Goal: Task Accomplishment & Management: Manage account settings

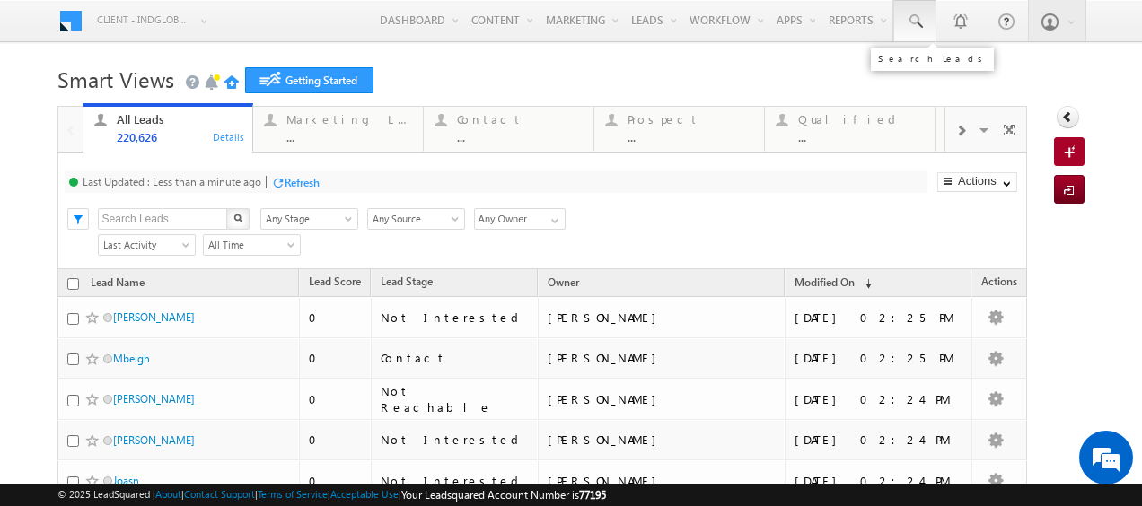
click at [906, 25] on span at bounding box center [915, 22] width 18 height 18
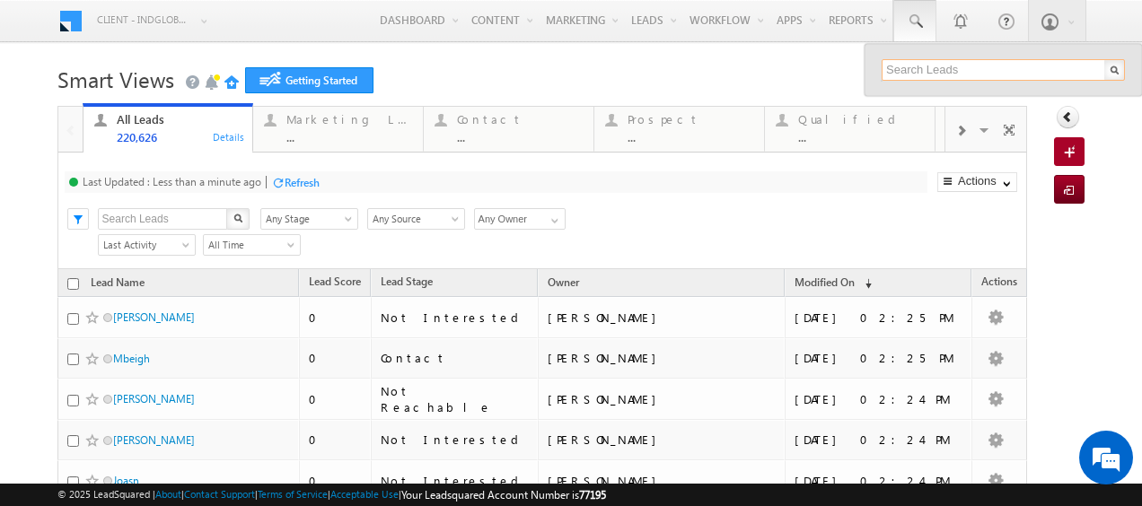
click at [894, 71] on input "text" at bounding box center [1003, 70] width 243 height 22
paste input "55 106 0211"
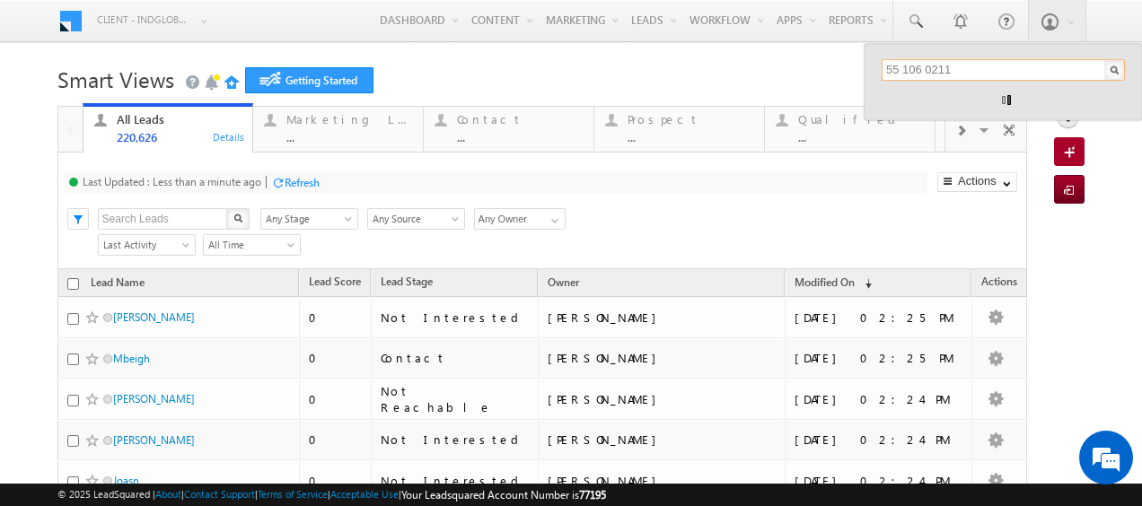
click at [892, 70] on input "55 106 0211" at bounding box center [1003, 70] width 243 height 22
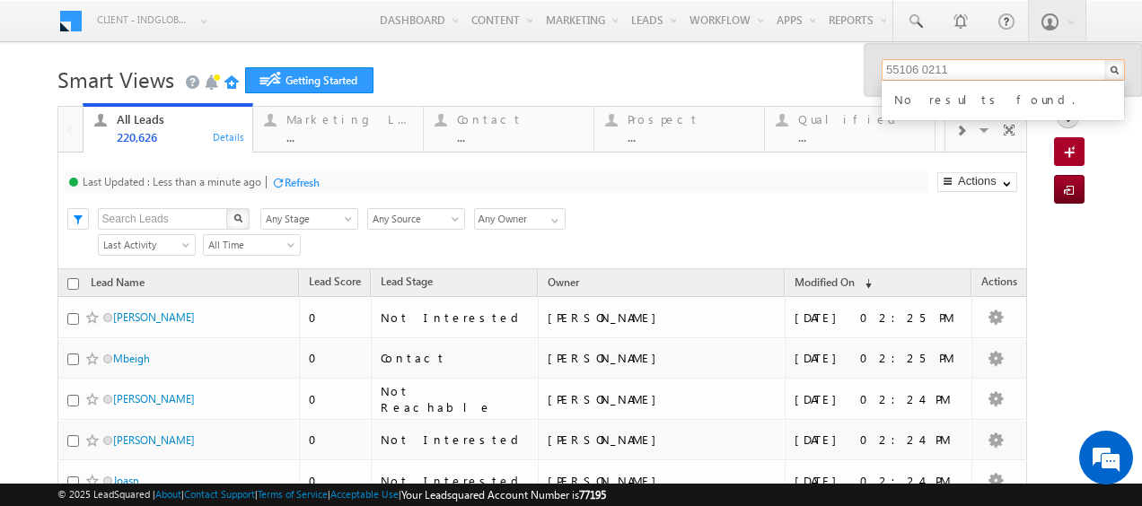
click at [911, 68] on input "55106 0211" at bounding box center [1003, 70] width 243 height 22
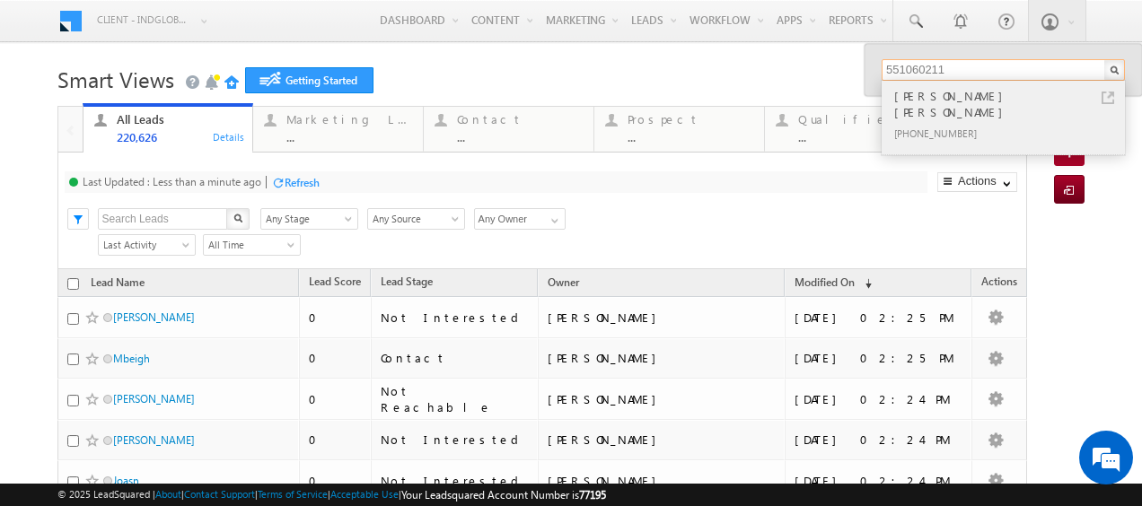
type input "551060211"
click at [948, 99] on div "[PERSON_NAME] [PERSON_NAME]" at bounding box center [1011, 104] width 241 height 36
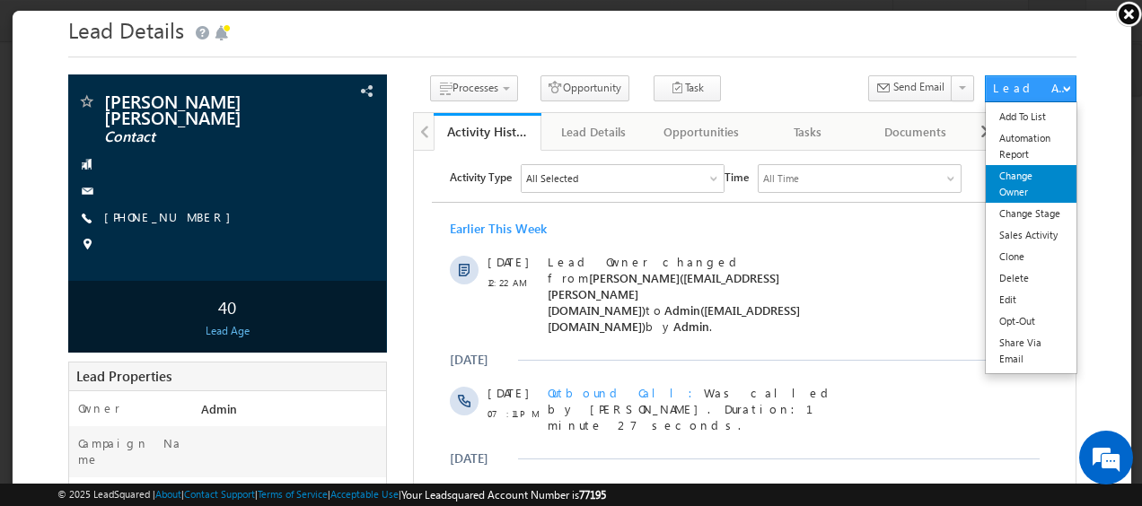
click at [1005, 183] on link "Change Owner" at bounding box center [1029, 183] width 91 height 38
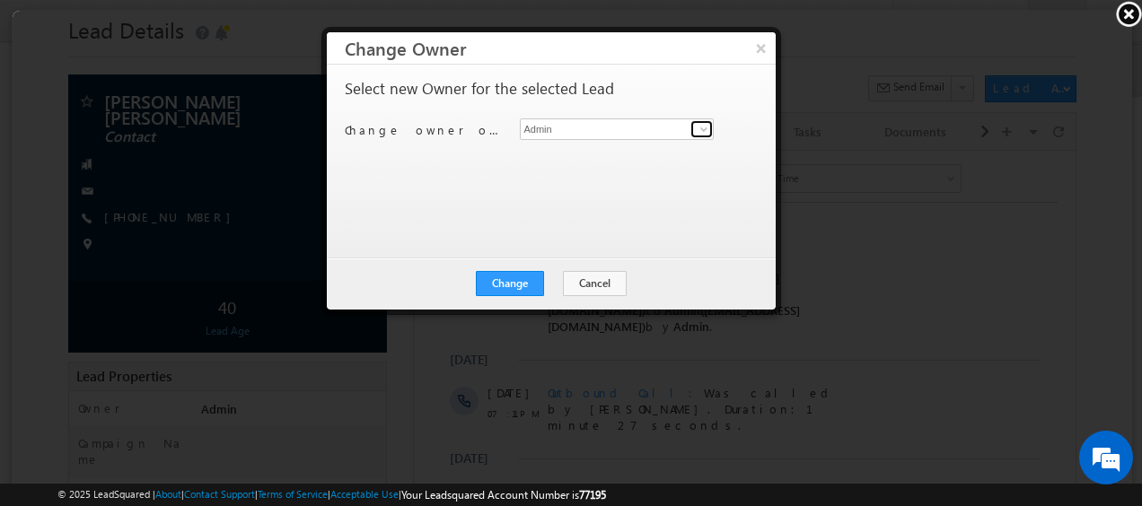
click at [698, 127] on span at bounding box center [702, 128] width 14 height 14
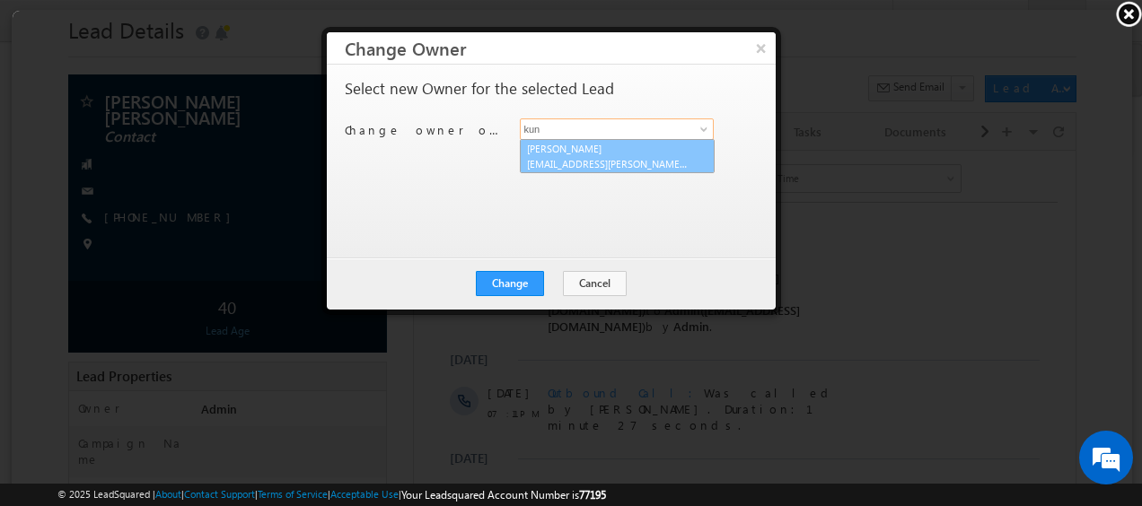
click at [577, 156] on span "[EMAIL_ADDRESS][PERSON_NAME][DOMAIN_NAME]" at bounding box center [606, 162] width 162 height 13
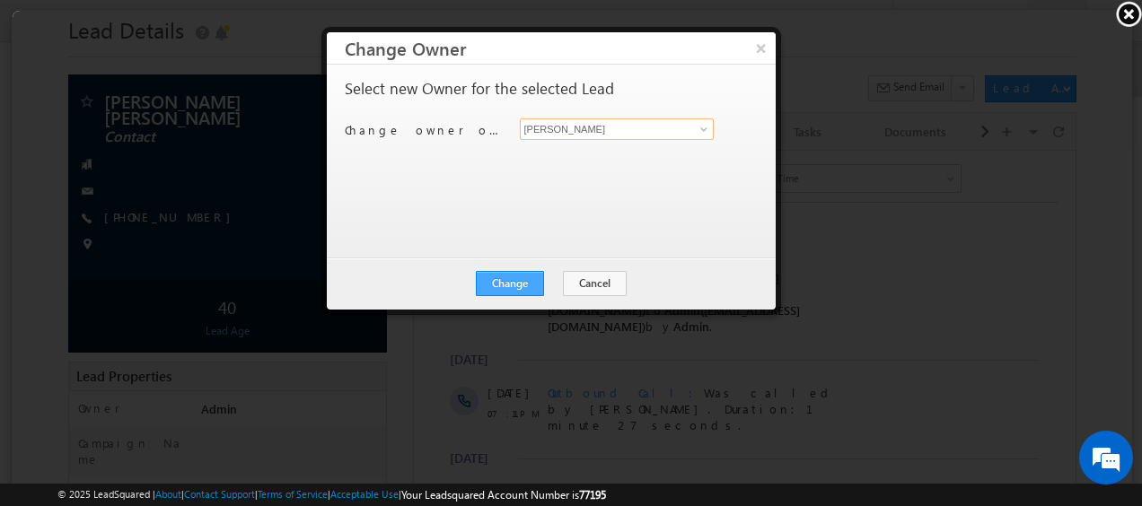
type input "[PERSON_NAME]"
click at [509, 276] on button "Change" at bounding box center [508, 282] width 68 height 25
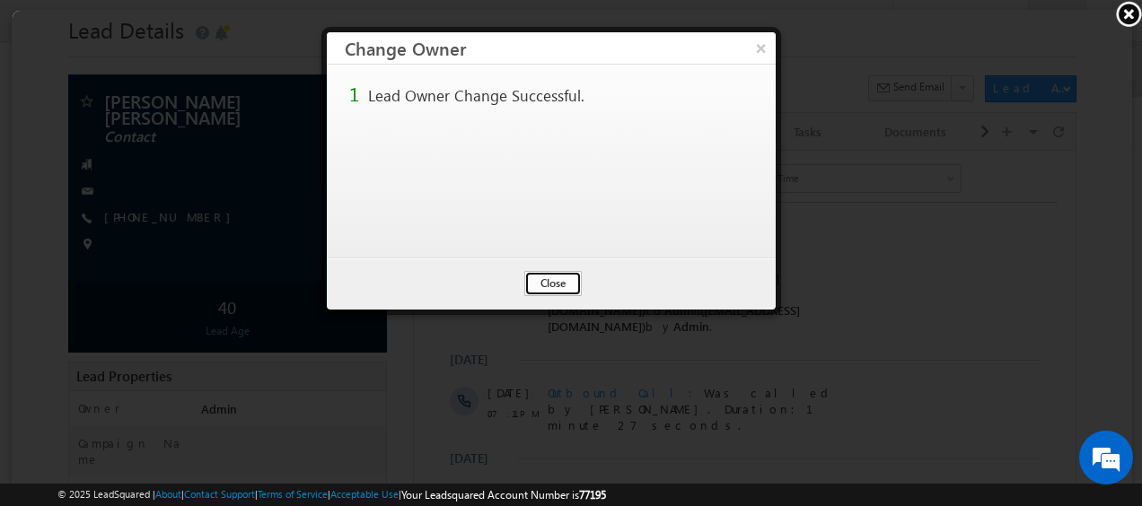
click at [550, 283] on button "Close" at bounding box center [550, 282] width 57 height 25
